Goal: Task Accomplishment & Management: Manage account settings

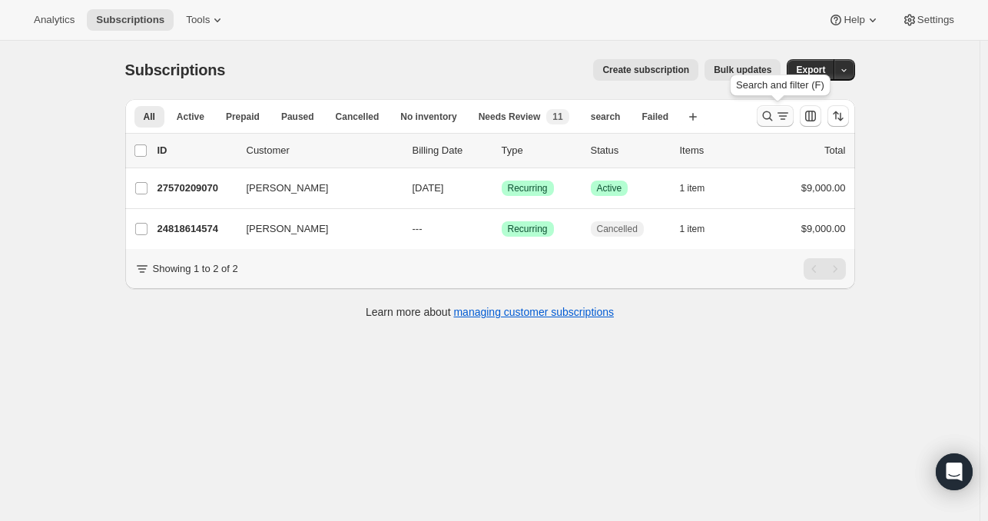
click at [767, 118] on icon "Search and filter results" at bounding box center [767, 116] width 10 height 10
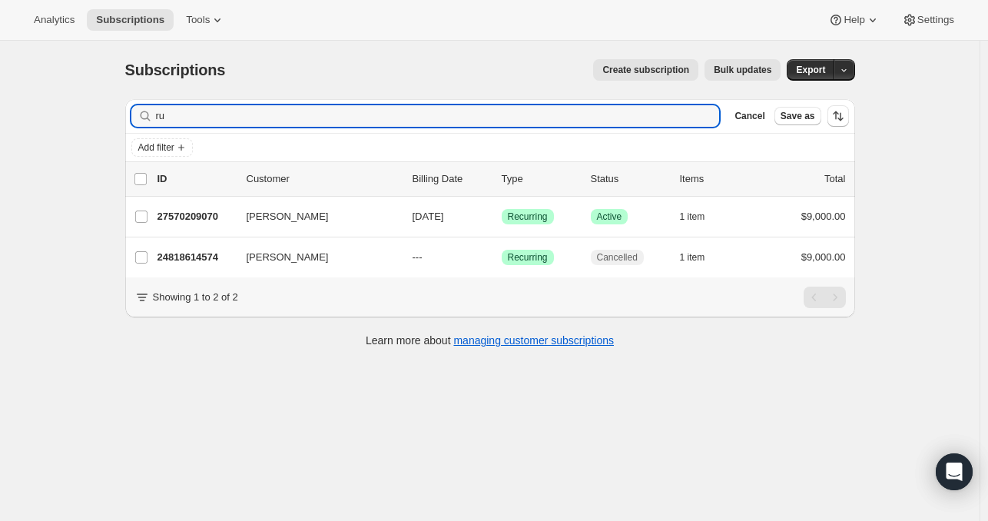
type input "r"
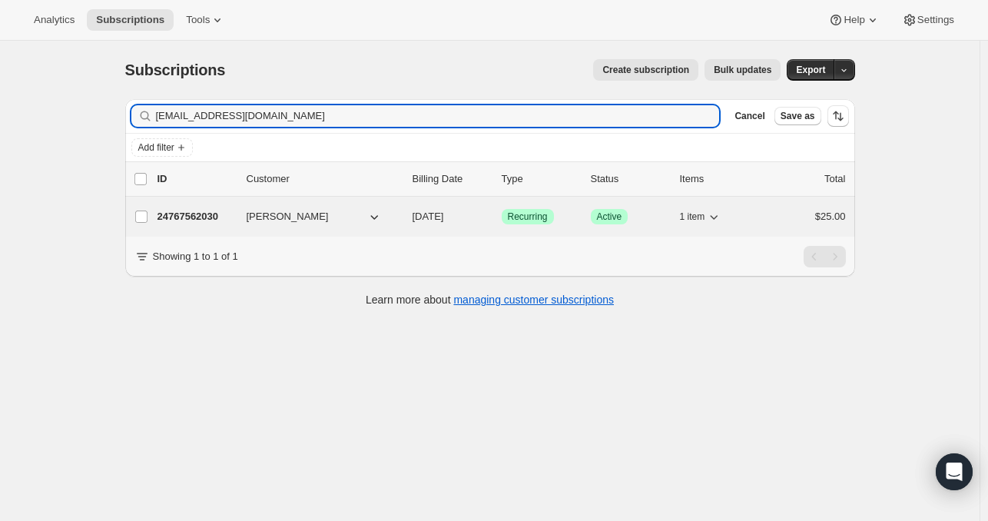
type input "[EMAIL_ADDRESS][DOMAIN_NAME]"
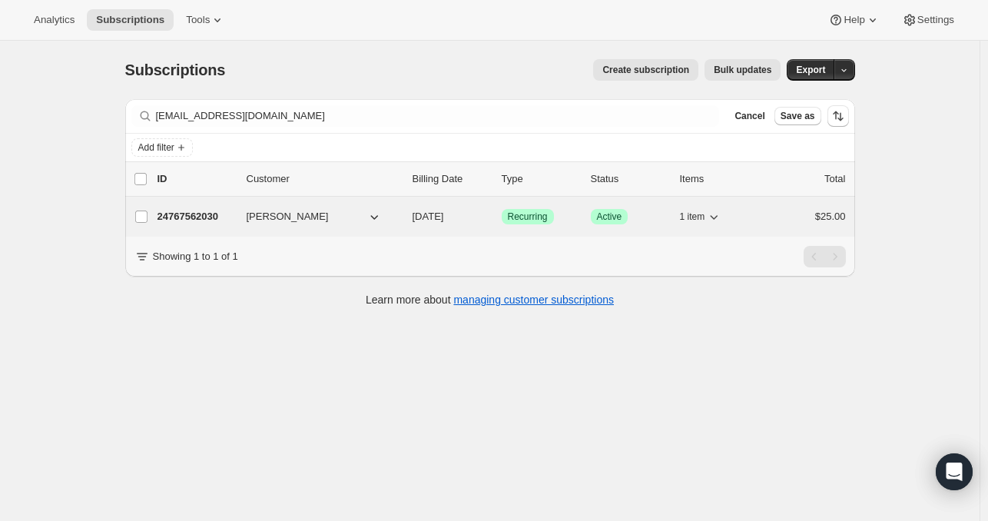
click at [213, 214] on p "24767562030" at bounding box center [195, 216] width 77 height 15
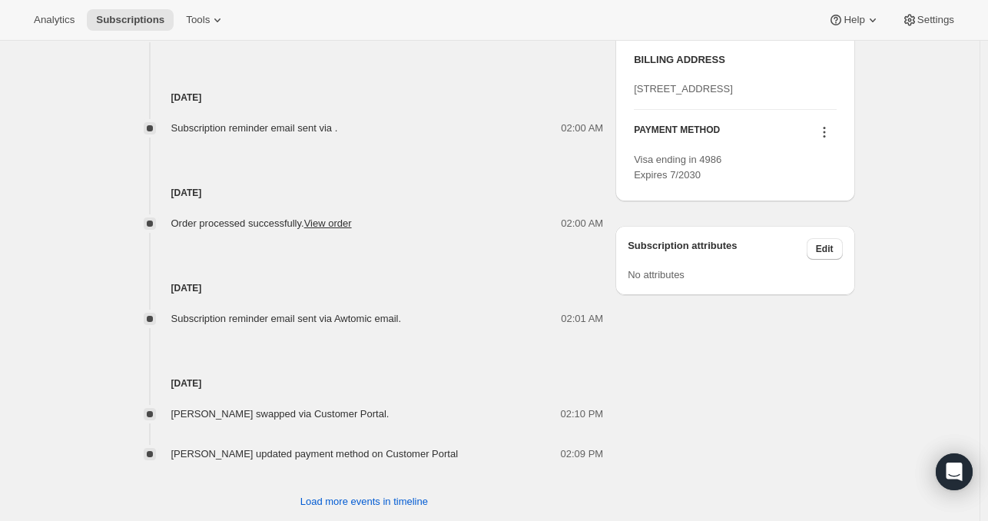
scroll to position [740, 0]
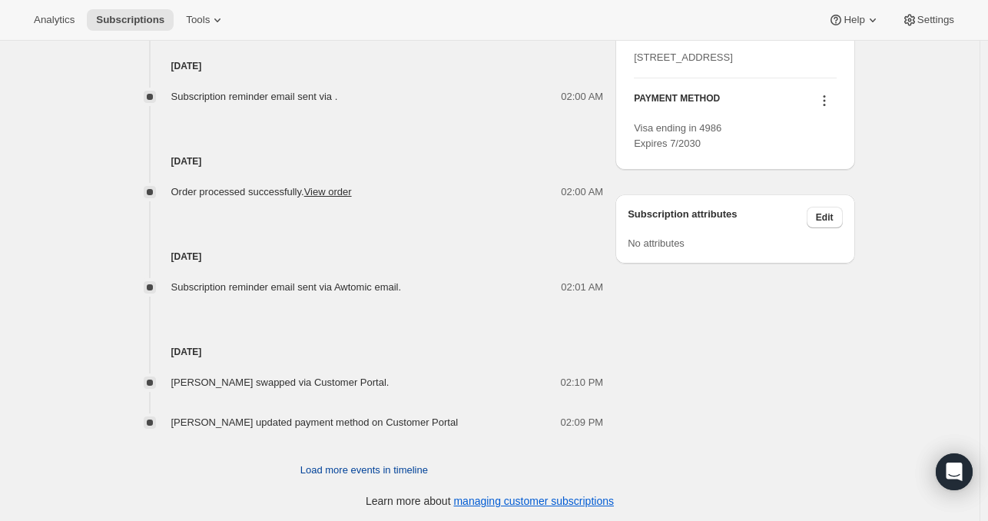
click at [387, 469] on span "Load more events in timeline" at bounding box center [364, 469] width 128 height 15
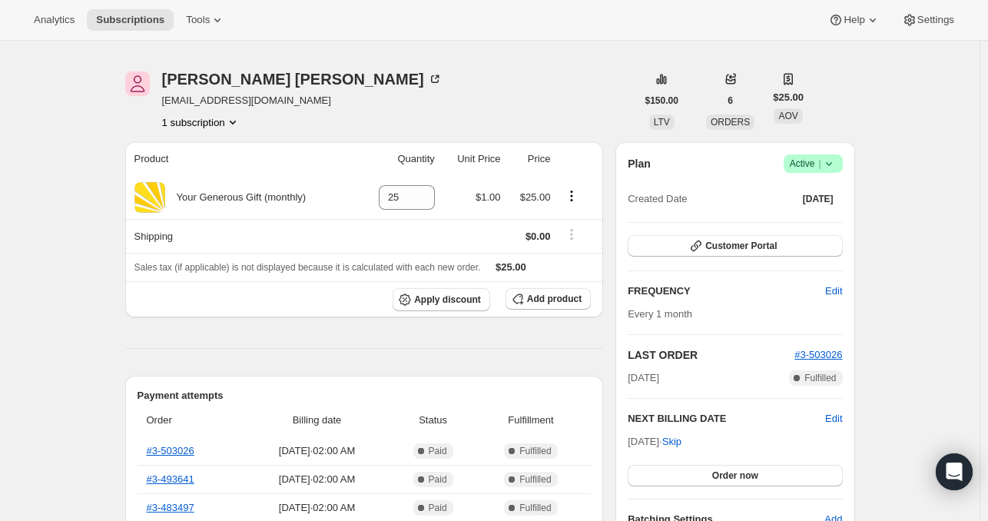
scroll to position [0, 0]
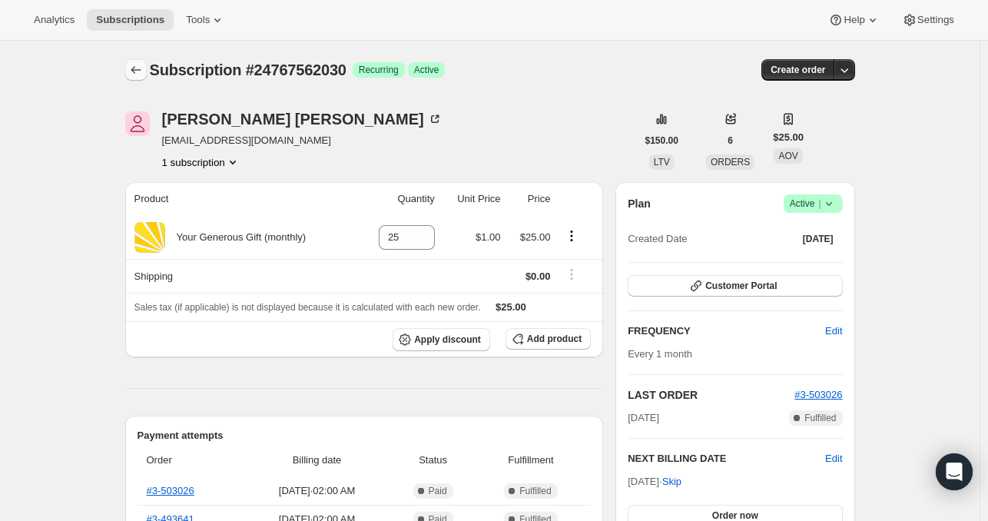
click at [138, 68] on icon "Subscriptions" at bounding box center [135, 69] width 15 height 15
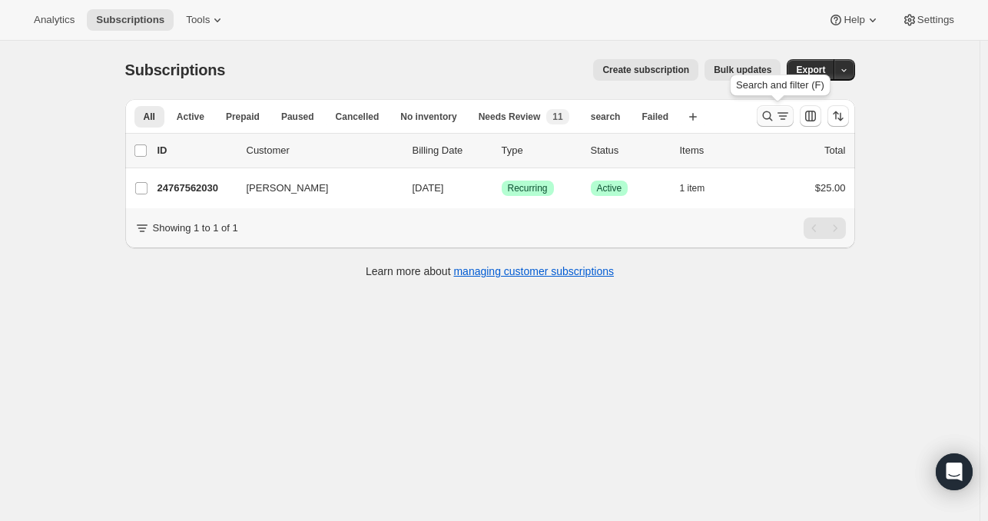
click at [770, 114] on icon "Search and filter results" at bounding box center [767, 115] width 15 height 15
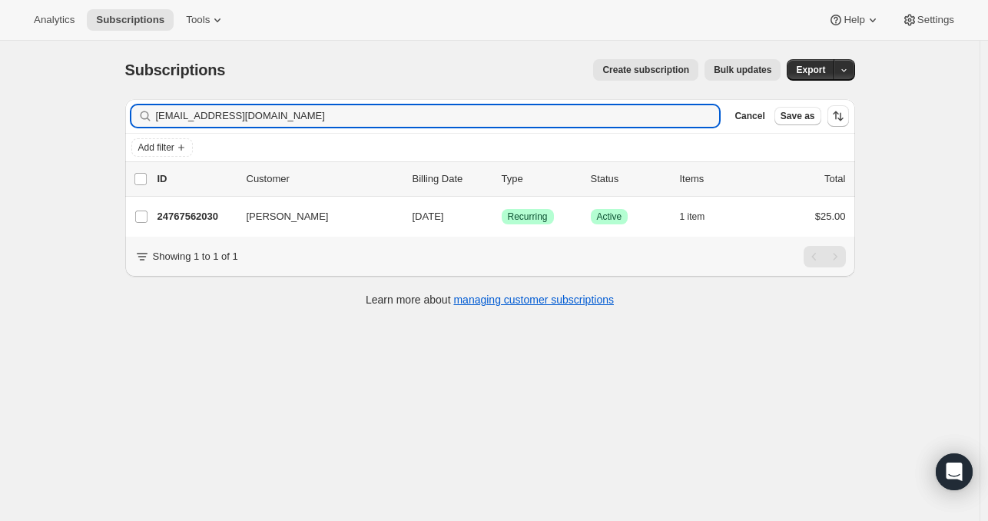
click at [283, 141] on div "Add filter" at bounding box center [489, 147] width 717 height 18
click at [273, 110] on input "[EMAIL_ADDRESS][DOMAIN_NAME]" at bounding box center [424, 116] width 536 height 22
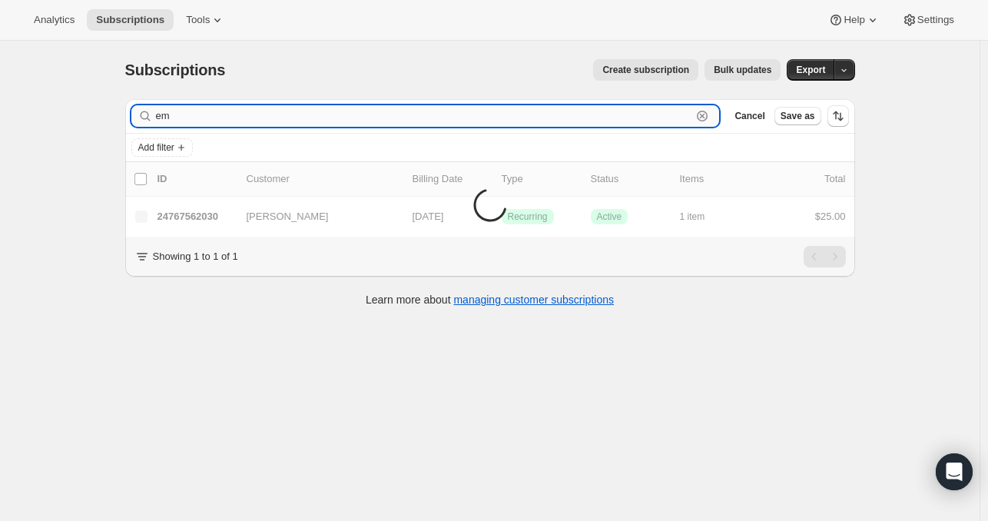
type input "e"
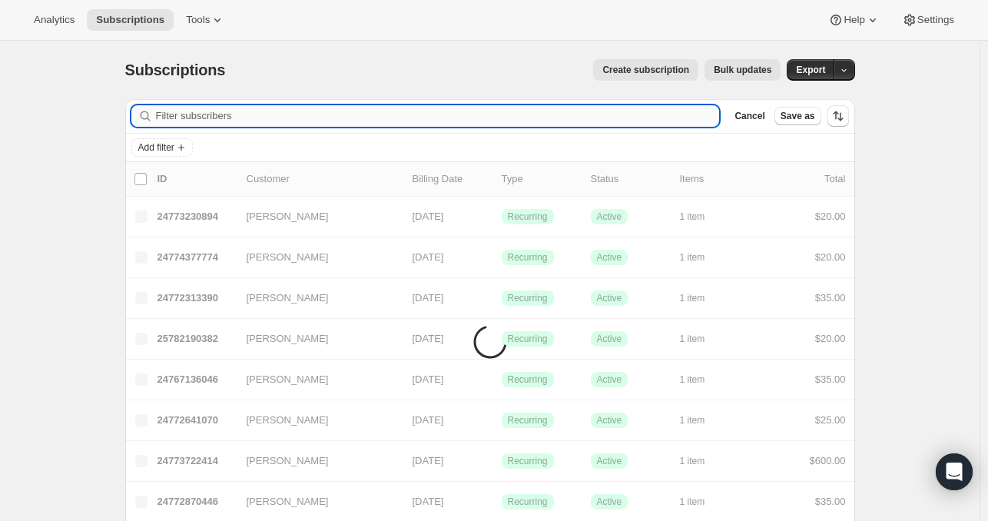
paste input "[EMAIL_ADDRESS][DOMAIN_NAME]"
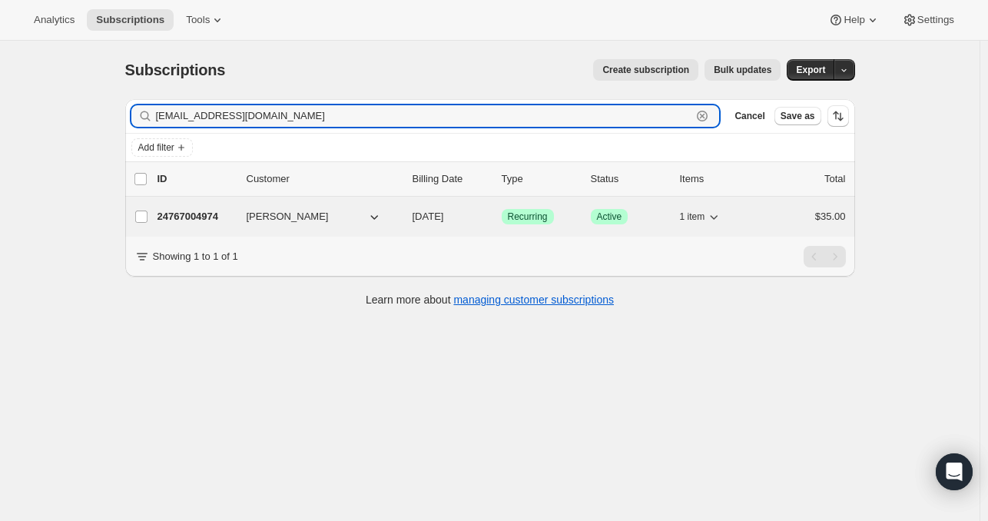
type input "[EMAIL_ADDRESS][DOMAIN_NAME]"
click at [187, 214] on p "24767004974" at bounding box center [195, 216] width 77 height 15
